Goal: Task Accomplishment & Management: Use online tool/utility

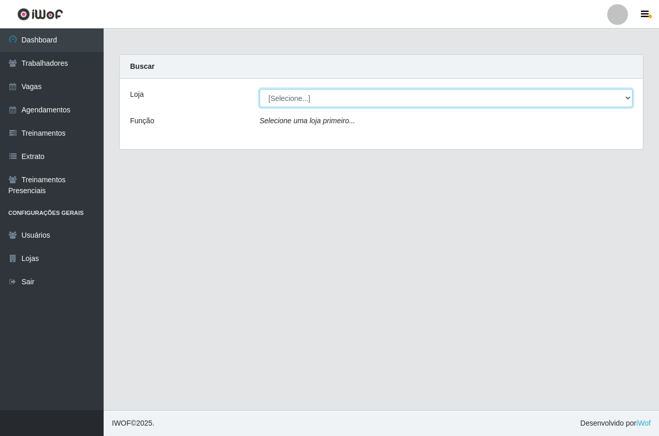
click at [284, 94] on select "[Selecione...] Pizza Nostra" at bounding box center [445, 98] width 373 height 18
select select "337"
click at [259, 89] on select "[Selecione...] Pizza Nostra" at bounding box center [445, 98] width 373 height 18
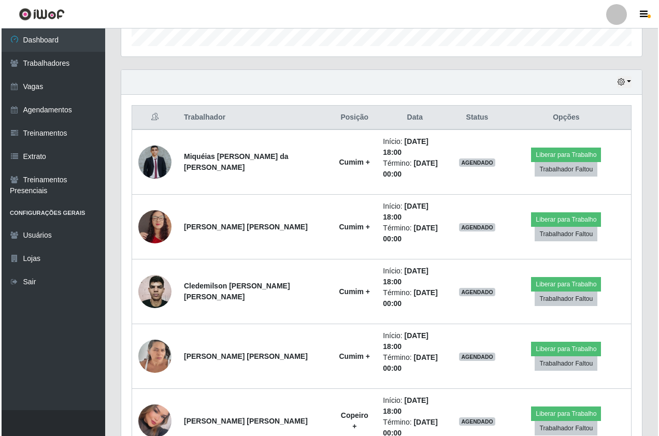
scroll to position [337, 0]
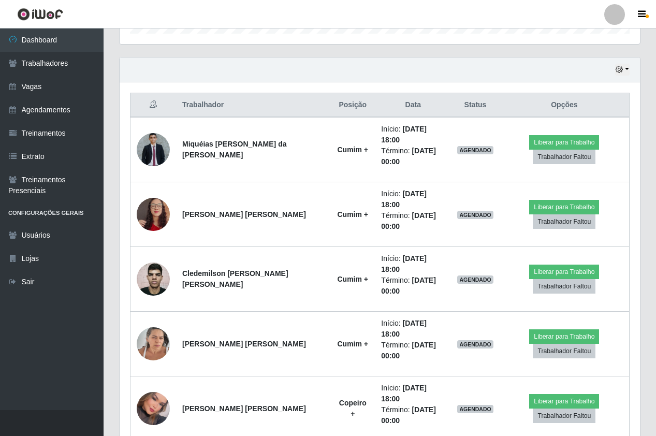
click at [444, 76] on div "Hoje 1 dia 3 dias 1 Semana Não encerrados" at bounding box center [380, 69] width 520 height 25
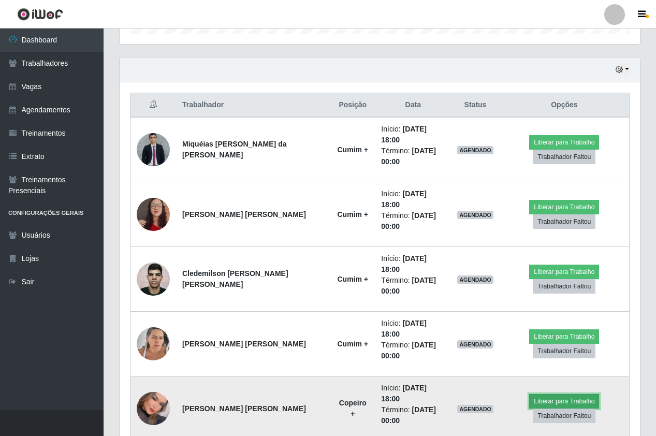
click at [560, 394] on button "Liberar para Trabalho" at bounding box center [564, 401] width 70 height 14
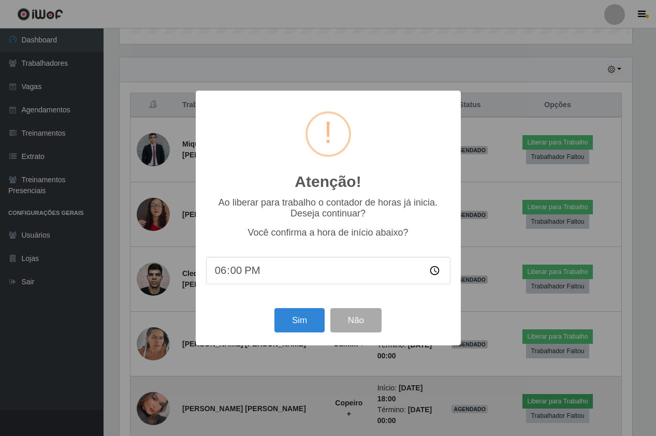
scroll to position [215, 515]
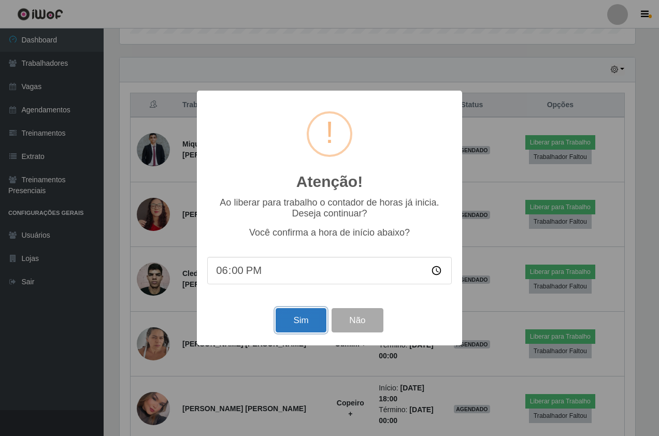
click at [316, 321] on button "Sim" at bounding box center [300, 320] width 50 height 24
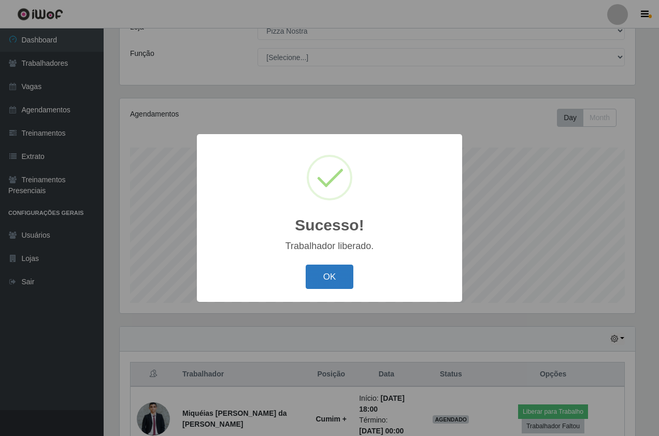
click at [327, 284] on button "OK" at bounding box center [330, 277] width 48 height 24
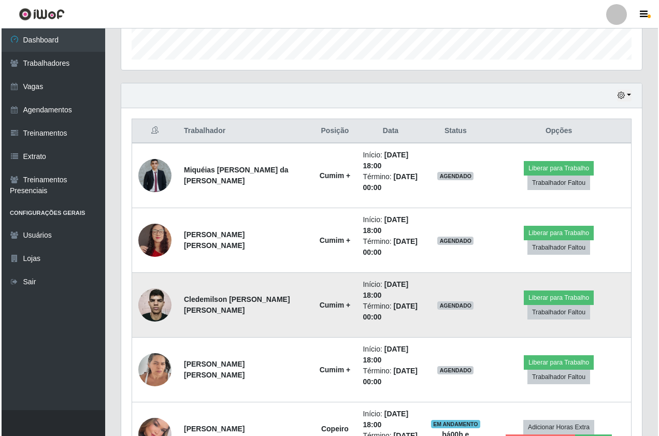
scroll to position [378, 0]
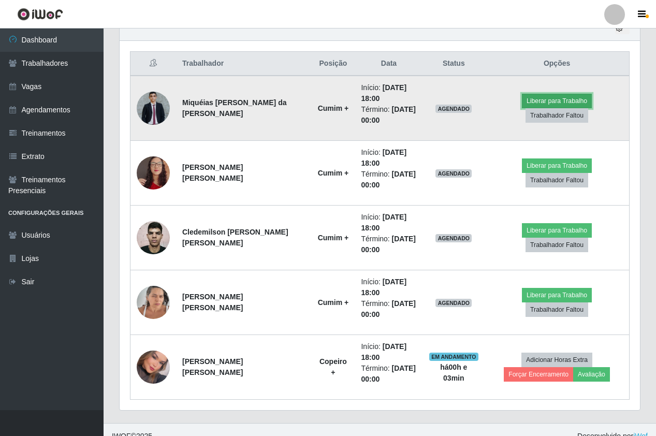
click at [522, 105] on button "Liberar para Trabalho" at bounding box center [557, 101] width 70 height 14
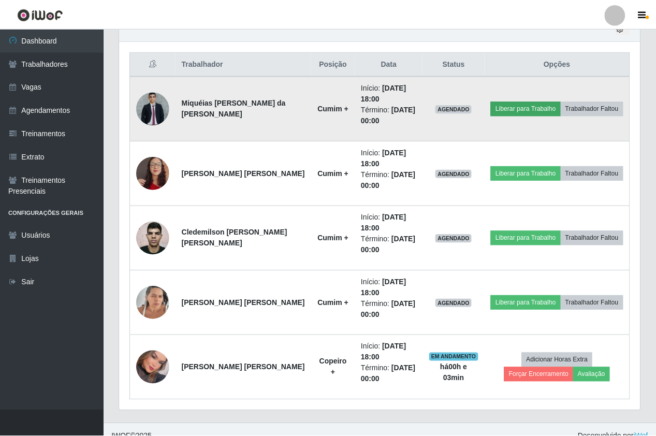
scroll to position [215, 515]
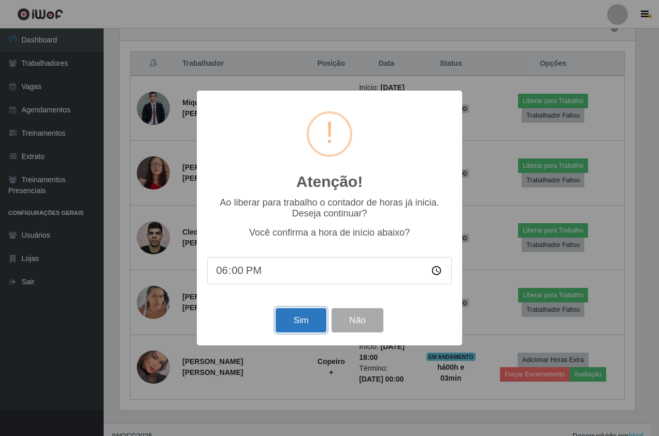
click at [322, 321] on button "Sim" at bounding box center [300, 320] width 50 height 24
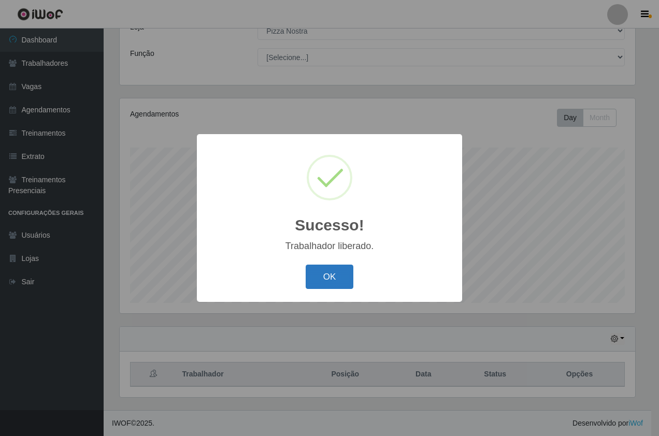
click at [330, 282] on button "OK" at bounding box center [330, 277] width 48 height 24
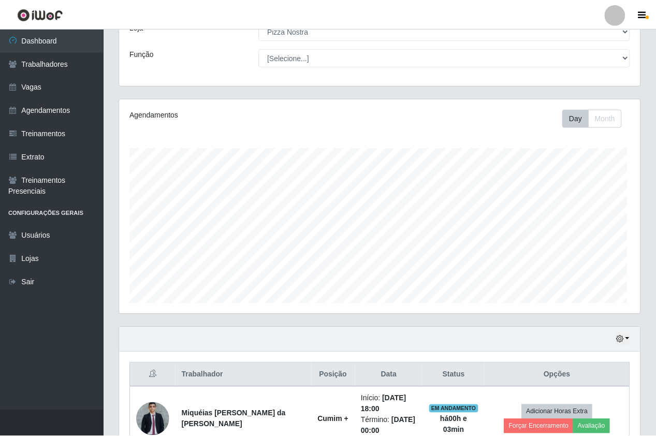
scroll to position [215, 520]
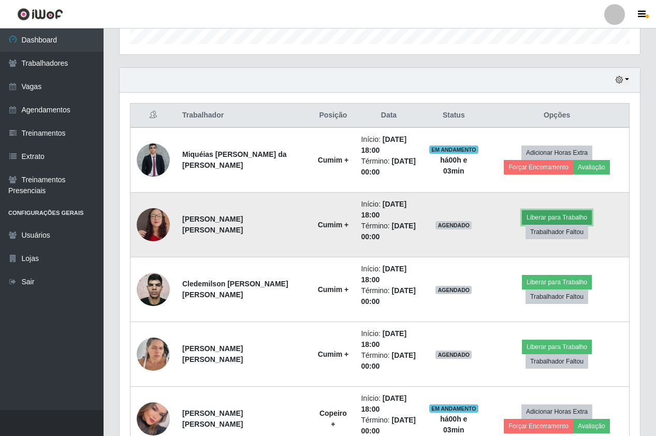
click at [522, 224] on button "Liberar para Trabalho" at bounding box center [557, 217] width 70 height 14
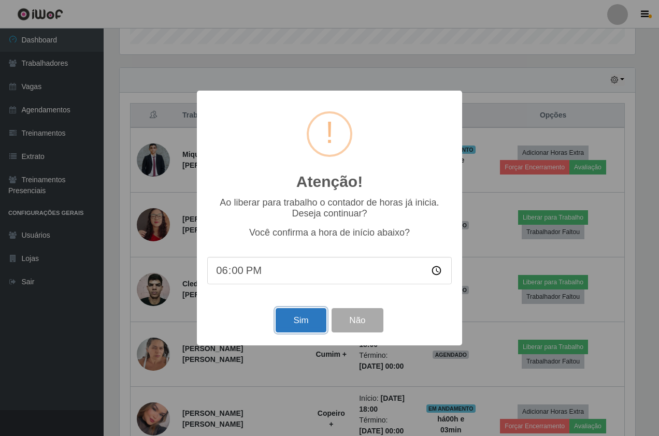
click at [322, 315] on button "Sim" at bounding box center [300, 320] width 50 height 24
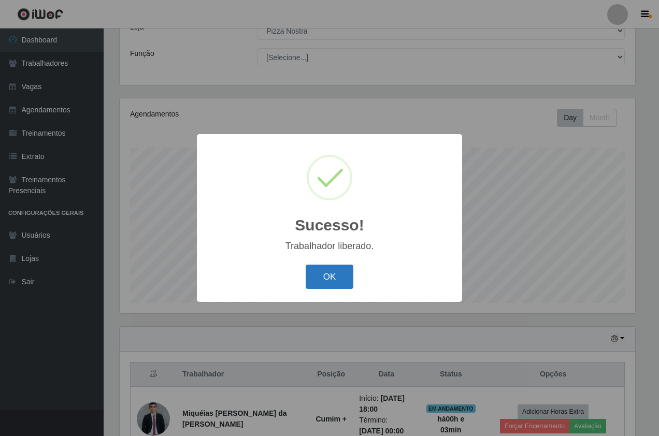
click at [325, 285] on button "OK" at bounding box center [330, 277] width 48 height 24
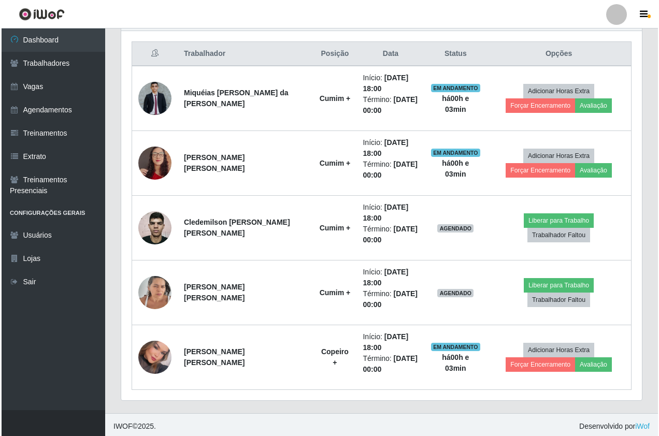
scroll to position [0, 0]
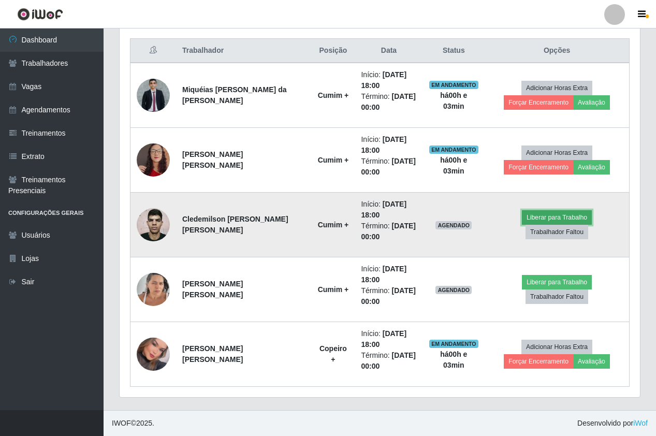
click at [522, 225] on button "Liberar para Trabalho" at bounding box center [557, 217] width 70 height 14
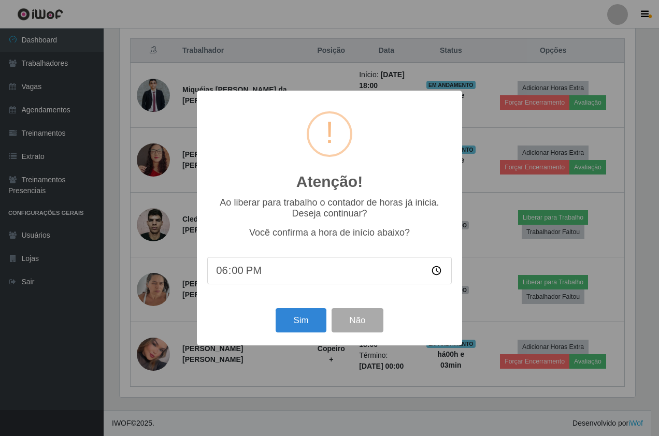
click at [321, 308] on div "Sim Não" at bounding box center [329, 321] width 244 height 30
click at [319, 316] on button "Sim" at bounding box center [300, 320] width 50 height 24
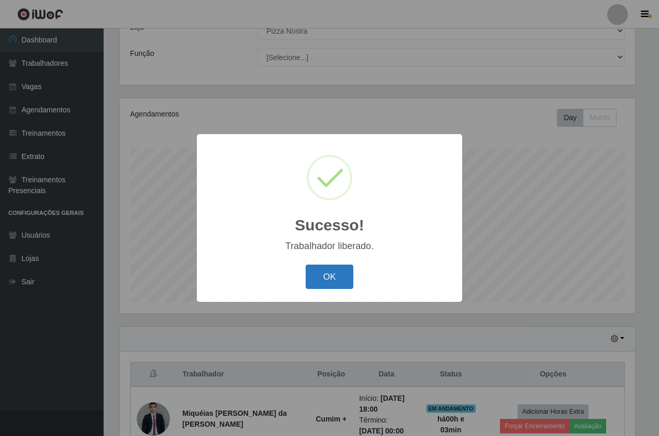
click at [330, 267] on button "OK" at bounding box center [330, 277] width 48 height 24
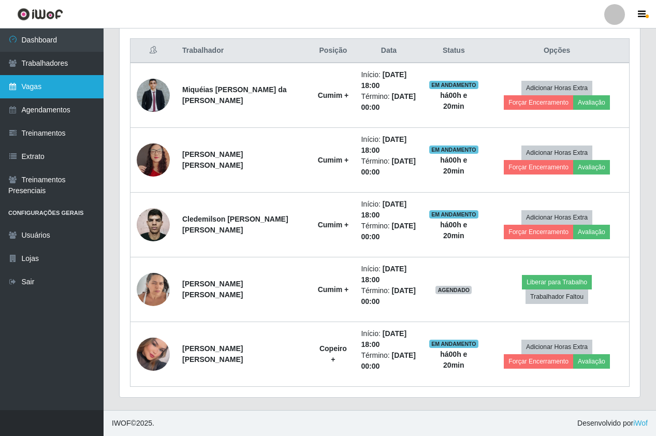
click at [74, 91] on link "Vagas" at bounding box center [52, 86] width 104 height 23
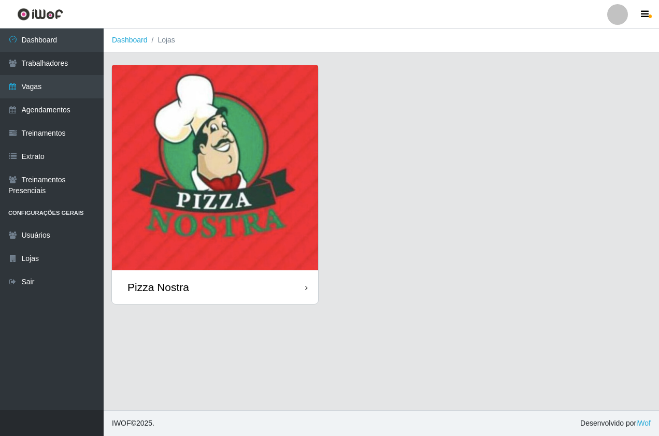
click at [282, 228] on img at bounding box center [215, 167] width 206 height 205
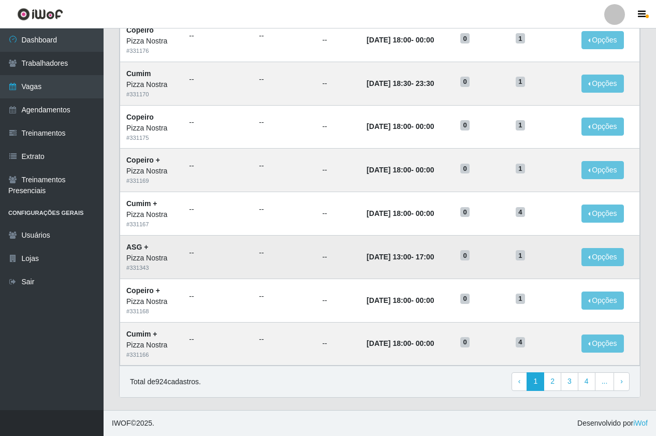
scroll to position [442, 0]
click at [80, 118] on link "Agendamentos" at bounding box center [52, 109] width 104 height 23
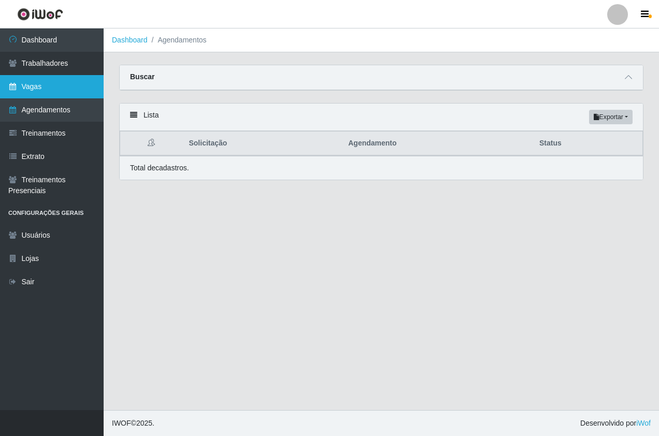
click at [75, 79] on link "Vagas" at bounding box center [52, 86] width 104 height 23
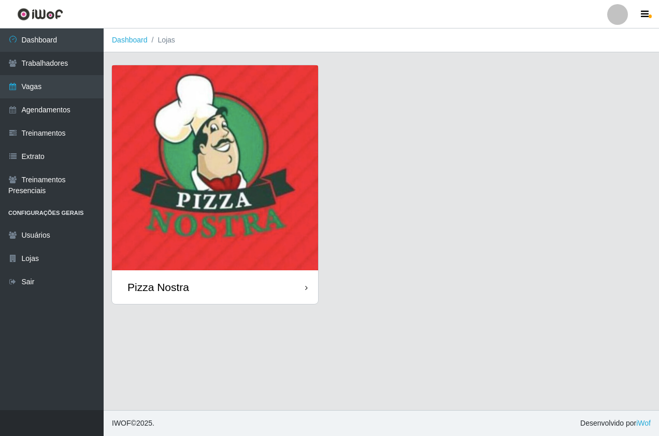
click at [344, 204] on div "Pizza Nostra" at bounding box center [381, 191] width 540 height 252
click at [330, 209] on div "Pizza Nostra" at bounding box center [381, 191] width 540 height 252
click at [235, 198] on img at bounding box center [215, 167] width 206 height 205
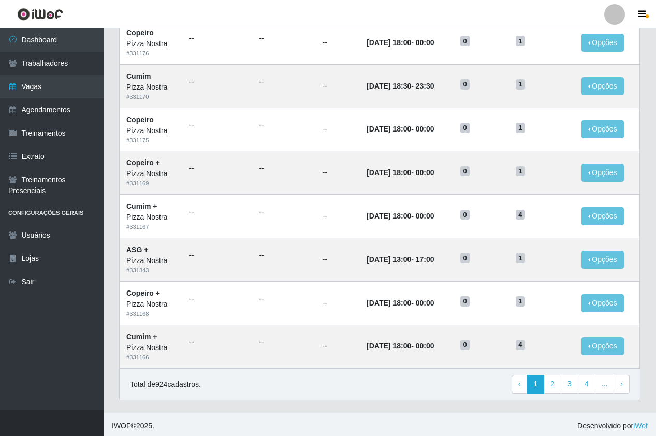
scroll to position [442, 0]
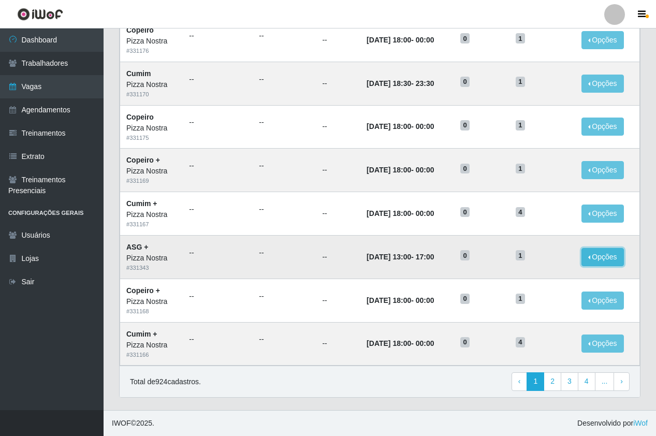
click at [601, 260] on button "Opções" at bounding box center [603, 257] width 42 height 18
click at [555, 262] on button "Editar" at bounding box center [539, 259] width 82 height 21
click at [601, 253] on button "Opções" at bounding box center [603, 257] width 42 height 18
click at [529, 256] on link "Editar" at bounding box center [524, 259] width 30 height 8
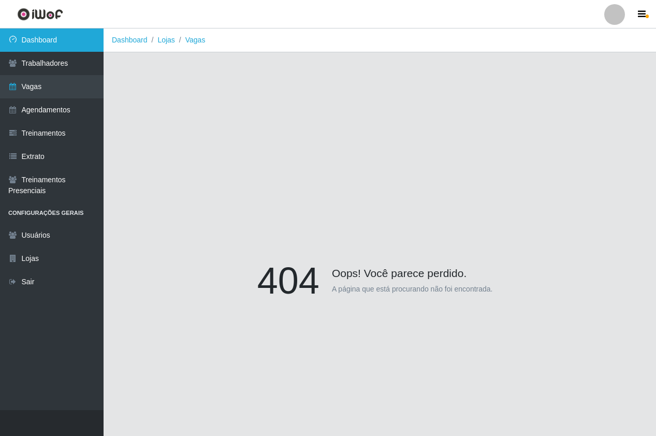
click at [37, 41] on link "Dashboard" at bounding box center [52, 39] width 104 height 23
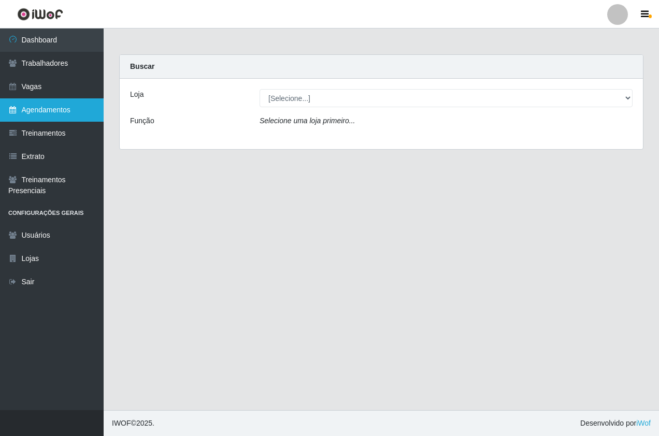
click at [60, 104] on link "Agendamentos" at bounding box center [52, 109] width 104 height 23
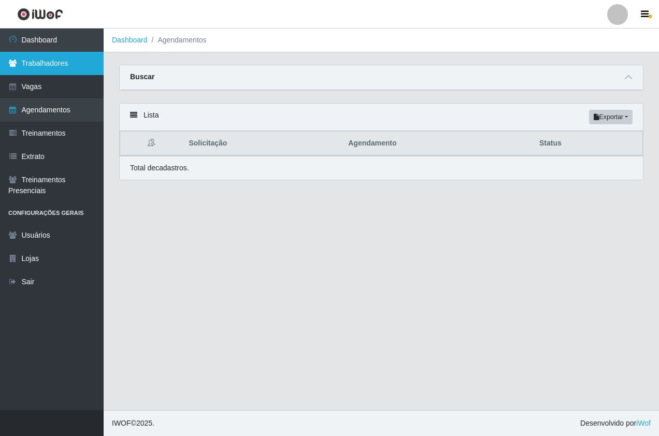
click at [70, 53] on link "Trabalhadores" at bounding box center [52, 63] width 104 height 23
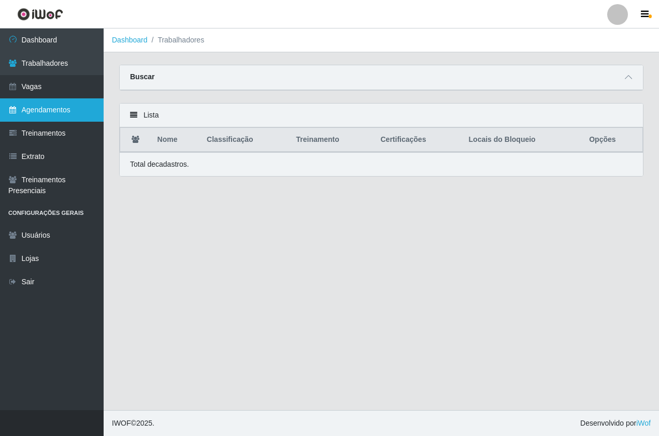
click at [59, 114] on link "Agendamentos" at bounding box center [52, 109] width 104 height 23
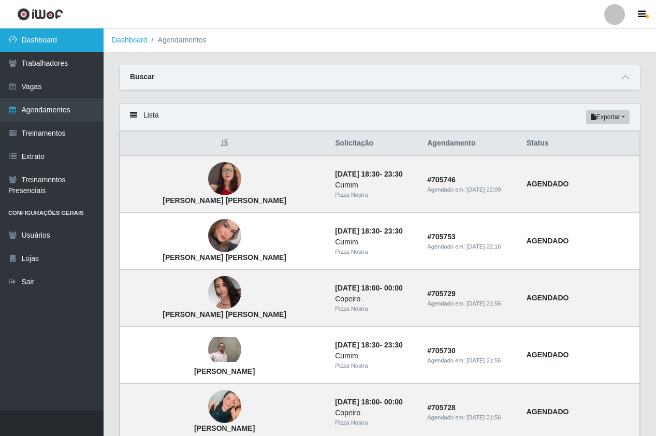
click at [40, 39] on link "Dashboard" at bounding box center [52, 39] width 104 height 23
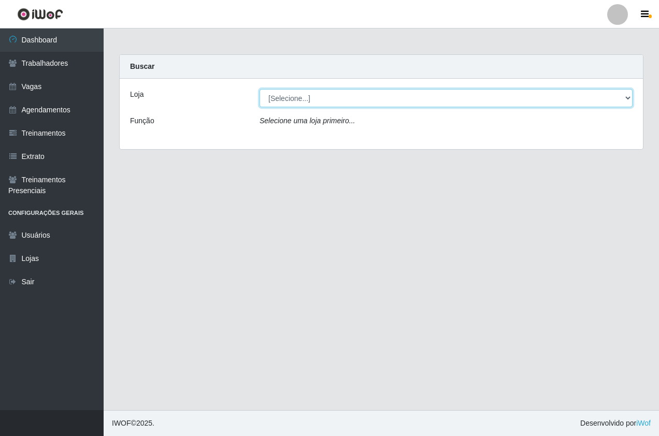
click at [283, 98] on select "[Selecione...] Pizza Nostra" at bounding box center [445, 98] width 373 height 18
select select "337"
click at [259, 89] on select "[Selecione...] Pizza Nostra" at bounding box center [445, 98] width 373 height 18
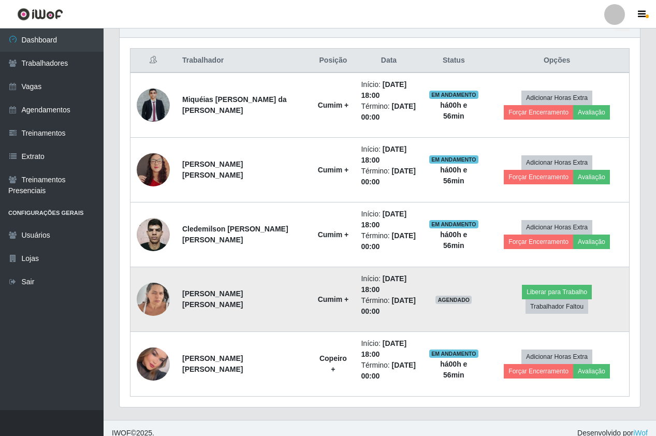
scroll to position [391, 0]
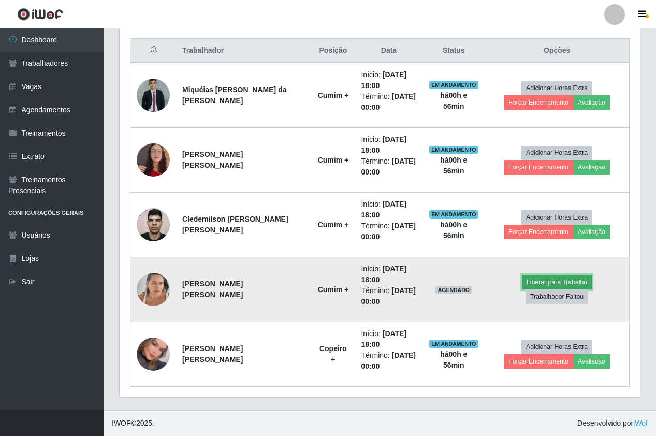
click at [522, 289] on button "Liberar para Trabalho" at bounding box center [557, 282] width 70 height 14
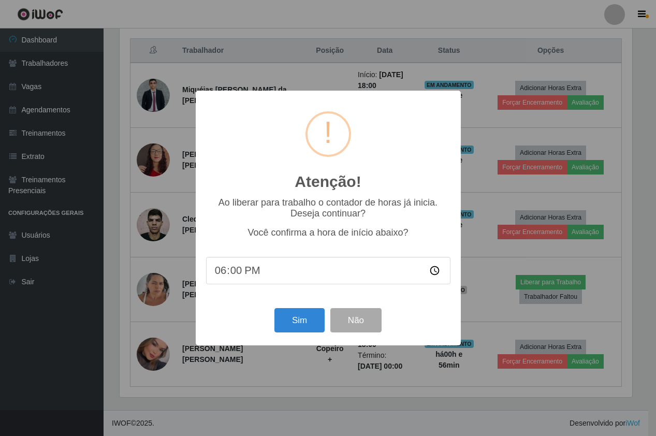
scroll to position [215, 515]
click at [313, 322] on button "Sim" at bounding box center [300, 320] width 50 height 24
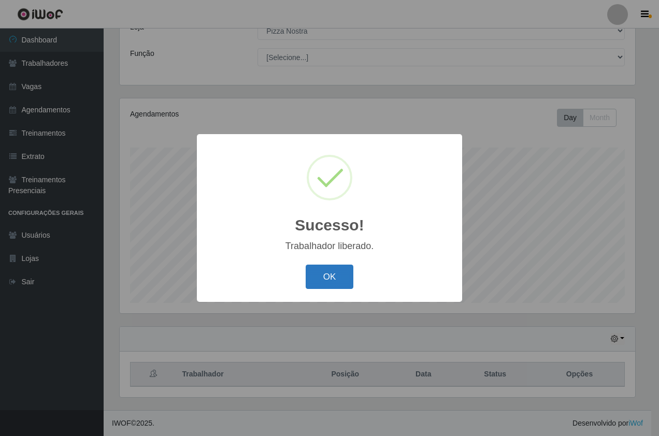
click at [324, 278] on button "OK" at bounding box center [330, 277] width 48 height 24
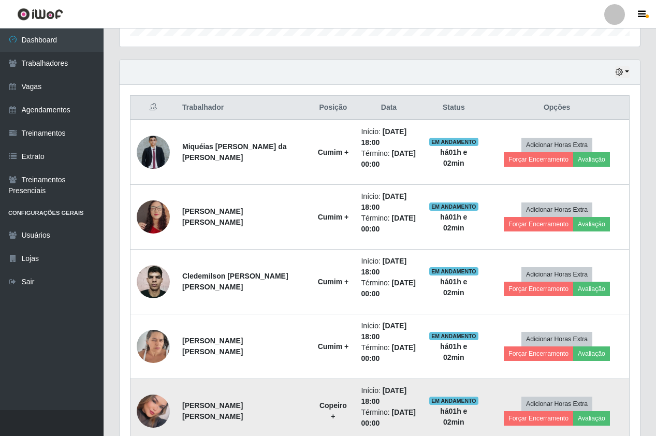
scroll to position [391, 0]
